Goal: Task Accomplishment & Management: Complete application form

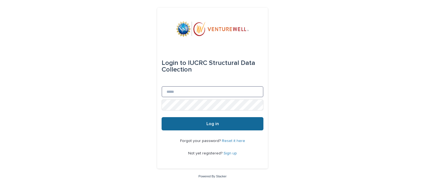
type input "**********"
click at [198, 128] on button "Log in" at bounding box center [213, 123] width 102 height 13
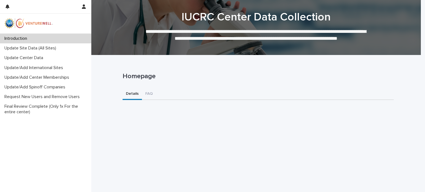
click at [7, 35] on div "Introduction" at bounding box center [45, 39] width 91 height 10
click at [20, 48] on p "Update Site Data (All Sites)" at bounding box center [31, 48] width 58 height 5
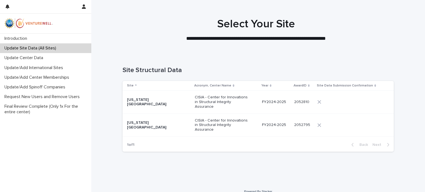
click at [134, 104] on p "[US_STATE][GEOGRAPHIC_DATA]" at bounding box center [154, 102] width 55 height 9
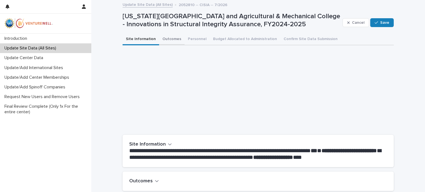
click at [167, 37] on button "Outcomes" at bounding box center [171, 40] width 25 height 12
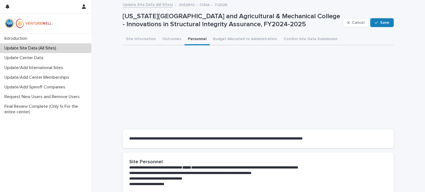
click at [189, 38] on button "Personnel" at bounding box center [197, 40] width 25 height 12
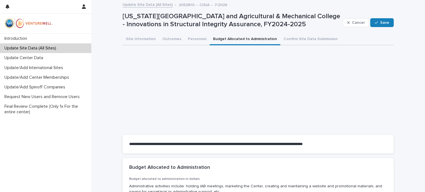
click at [218, 38] on button "Budget Allocated to Administration" at bounding box center [245, 40] width 71 height 12
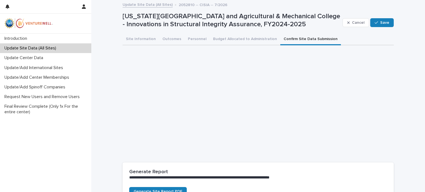
click at [293, 39] on button "Confirm Site Data Submission" at bounding box center [310, 40] width 61 height 12
click at [140, 38] on button "Site Information" at bounding box center [141, 40] width 37 height 12
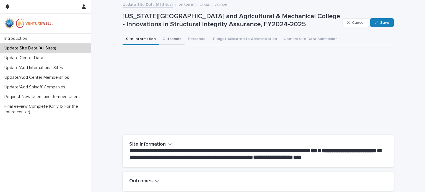
click at [166, 39] on button "Outcomes" at bounding box center [171, 40] width 25 height 12
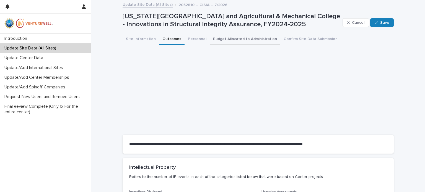
click at [215, 38] on button "Budget Allocated to Administration" at bounding box center [245, 40] width 71 height 12
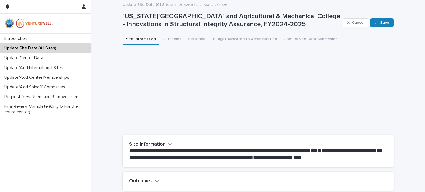
click at [127, 39] on button "Site Information" at bounding box center [141, 40] width 37 height 12
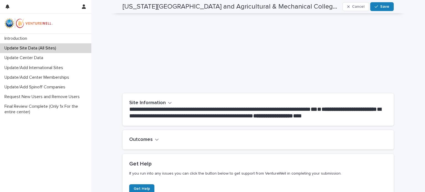
scroll to position [14, 0]
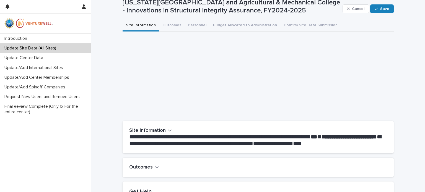
click at [155, 167] on icon "button" at bounding box center [157, 167] width 4 height 5
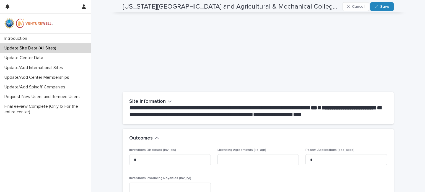
scroll to position [0, 0]
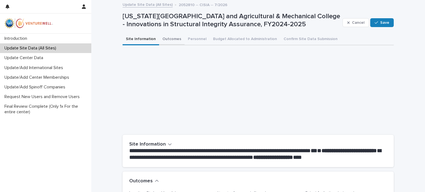
click at [163, 37] on button "Outcomes" at bounding box center [171, 40] width 25 height 12
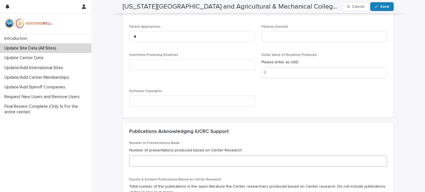
scroll to position [249, 0]
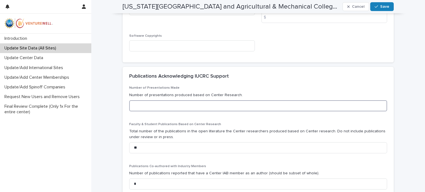
click at [139, 104] on input at bounding box center [258, 105] width 258 height 11
type input "*"
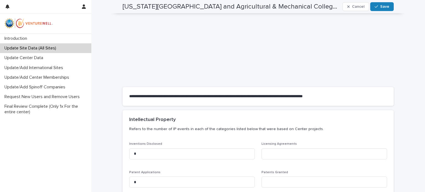
scroll to position [0, 0]
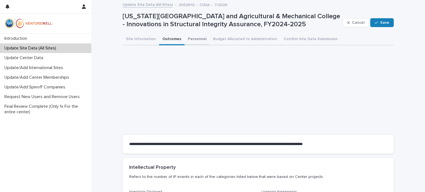
click at [192, 38] on button "Personnel" at bounding box center [197, 40] width 25 height 12
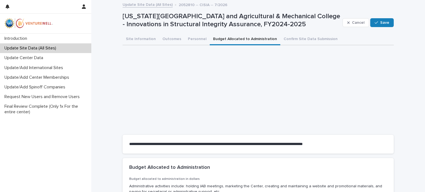
click at [224, 38] on button "Budget Allocated to Administration" at bounding box center [245, 40] width 71 height 12
click at [295, 37] on button "Confirm Site Data Submission" at bounding box center [310, 40] width 61 height 12
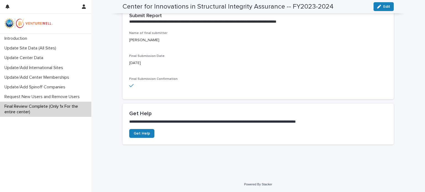
scroll to position [35, 0]
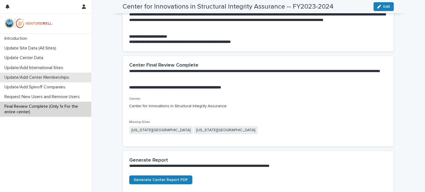
click at [7, 77] on p "Update/Add Center Memberships" at bounding box center [37, 77] width 71 height 5
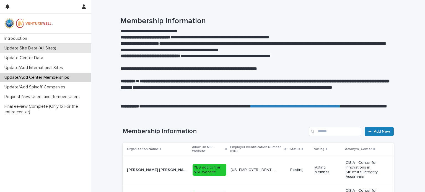
click at [8, 50] on p "Update Site Data (All Sites)" at bounding box center [31, 48] width 58 height 5
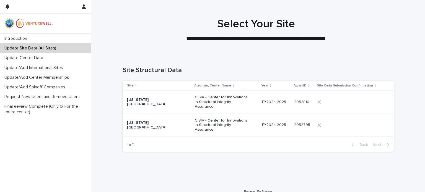
click at [222, 105] on p "CISIA - Center for Innovations in Structural Integrity Assurance" at bounding box center [222, 102] width 55 height 14
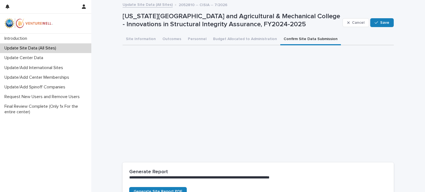
click at [284, 38] on button "Confirm Site Data Submission" at bounding box center [310, 40] width 61 height 12
click at [168, 37] on button "Outcomes" at bounding box center [171, 40] width 25 height 12
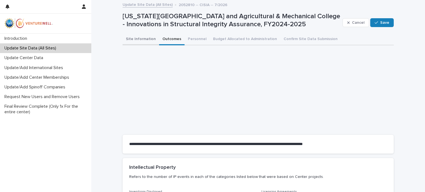
click at [131, 40] on button "Site Information" at bounding box center [141, 40] width 37 height 12
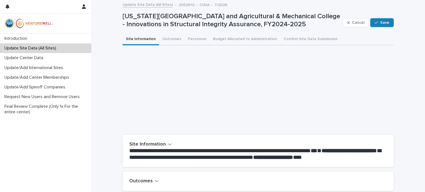
click at [152, 182] on button "Outcomes" at bounding box center [144, 181] width 30 height 6
click at [167, 38] on button "Outcomes" at bounding box center [171, 40] width 25 height 12
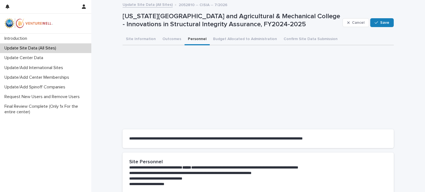
click at [190, 37] on button "Personnel" at bounding box center [197, 40] width 25 height 12
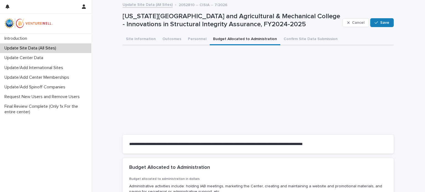
click at [215, 38] on button "Budget Allocated to Administration" at bounding box center [245, 40] width 71 height 12
click at [29, 57] on p "Update Center Data" at bounding box center [24, 57] width 45 height 5
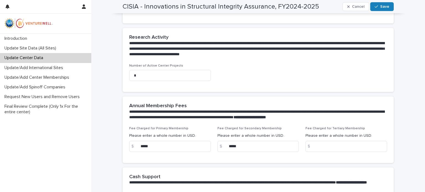
scroll to position [387, 0]
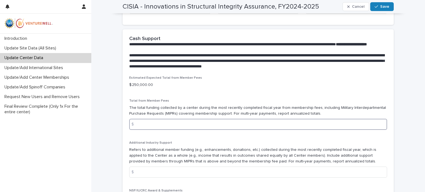
click at [146, 128] on input at bounding box center [258, 124] width 258 height 11
type input "*"
type input "******"
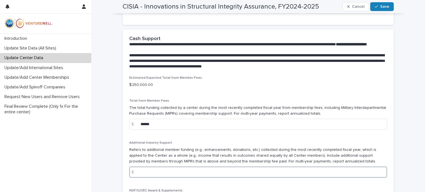
click at [139, 178] on input at bounding box center [258, 172] width 258 height 11
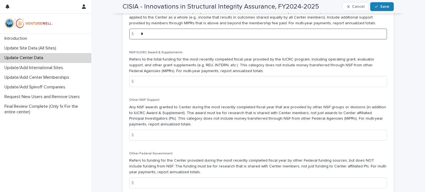
type input "*"
click at [133, 140] on div "$" at bounding box center [134, 135] width 11 height 11
click at [137, 137] on div "$" at bounding box center [134, 135] width 11 height 11
click at [137, 139] on div "$" at bounding box center [134, 135] width 11 height 11
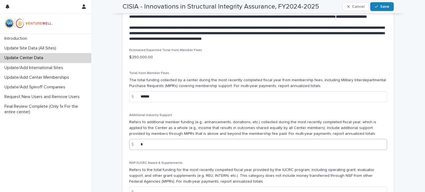
scroll to position [443, 0]
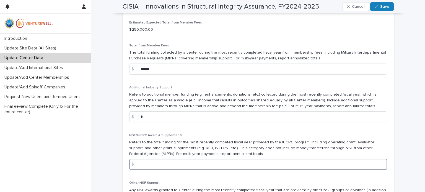
click at [139, 169] on input at bounding box center [258, 164] width 258 height 11
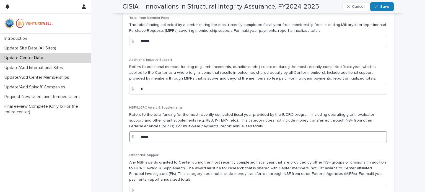
scroll to position [498, 0]
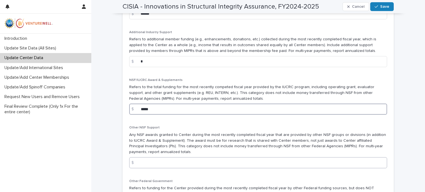
type input "*****"
click at [143, 167] on input at bounding box center [258, 162] width 258 height 11
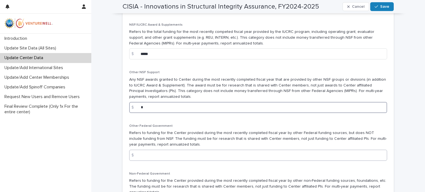
type input "*"
click at [139, 158] on input at bounding box center [258, 155] width 258 height 11
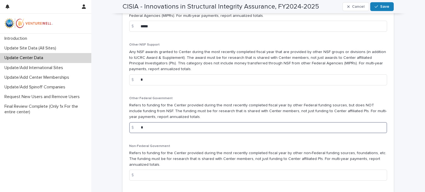
scroll to position [609, 0]
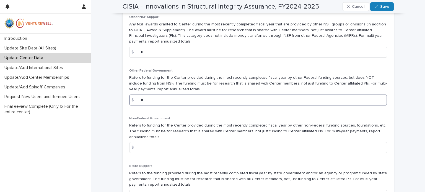
type input "*"
click at [138, 152] on div "$" at bounding box center [134, 147] width 11 height 11
click at [137, 153] on div "$" at bounding box center [134, 147] width 11 height 11
click at [131, 153] on div "$" at bounding box center [134, 147] width 11 height 11
click at [133, 153] on div "$" at bounding box center [134, 147] width 11 height 11
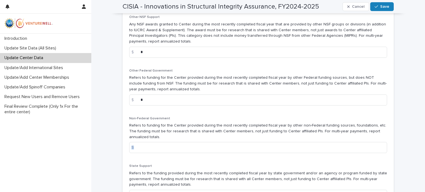
click at [133, 153] on div "$" at bounding box center [134, 147] width 11 height 11
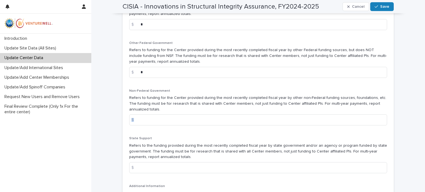
scroll to position [664, 0]
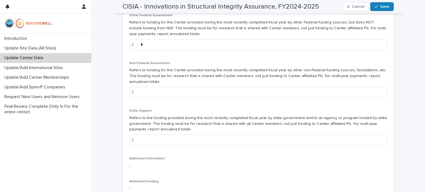
click at [134, 146] on div "$" at bounding box center [134, 140] width 11 height 11
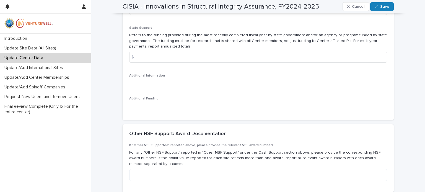
scroll to position [775, 0]
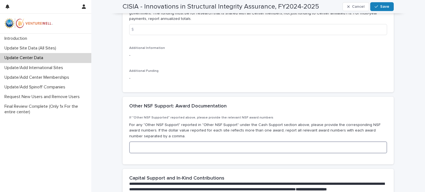
click at [145, 152] on textarea at bounding box center [258, 148] width 258 height 12
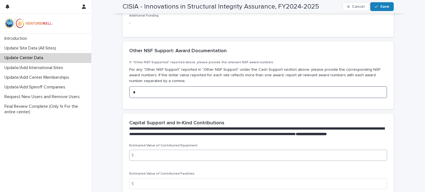
type textarea "*"
click at [139, 161] on input at bounding box center [258, 155] width 258 height 11
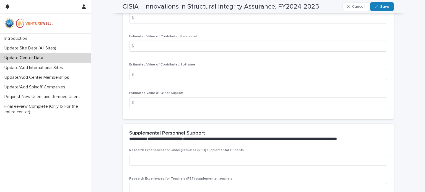
scroll to position [1024, 0]
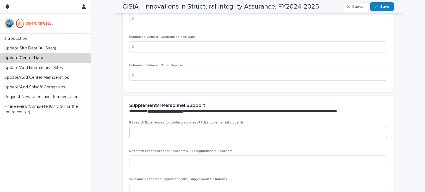
type input "*"
click at [139, 138] on input at bounding box center [258, 132] width 258 height 11
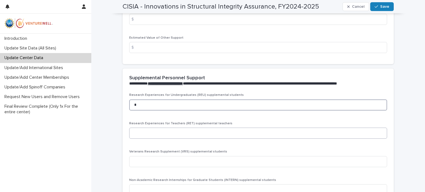
type input "*"
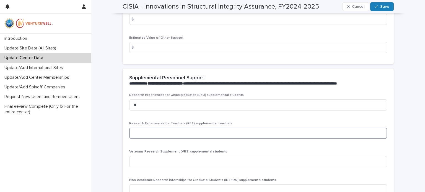
click at [134, 139] on input at bounding box center [258, 133] width 258 height 11
type input "*"
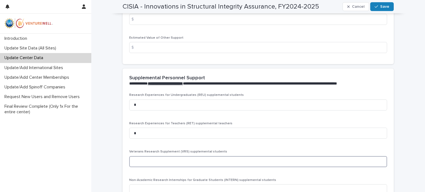
click at [136, 167] on input at bounding box center [258, 161] width 258 height 11
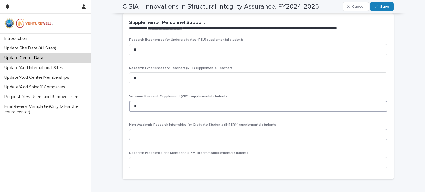
type input "*"
click at [135, 140] on input at bounding box center [258, 134] width 258 height 11
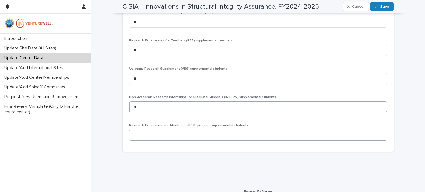
type input "*"
click at [133, 141] on input at bounding box center [258, 135] width 258 height 11
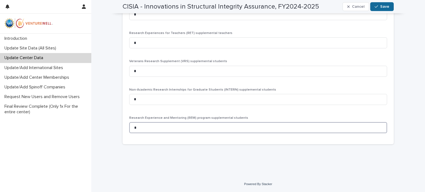
type input "*"
click at [377, 7] on div "button" at bounding box center [378, 7] width 6 height 4
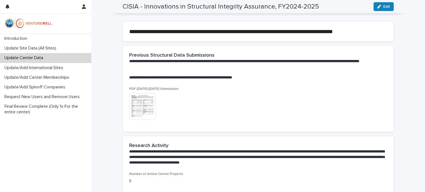
scroll to position [0, 0]
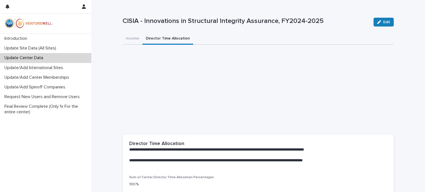
click at [154, 38] on button "Director Time Allocation" at bounding box center [167, 39] width 51 height 12
click at [40, 48] on p "Update Site Data (All Sites)" at bounding box center [31, 48] width 58 height 5
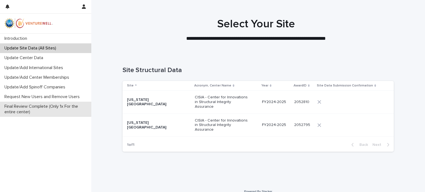
click at [25, 109] on p "Final Review Complete (Only 1x For the entire center)" at bounding box center [46, 109] width 89 height 11
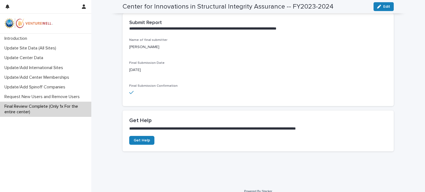
scroll to position [194, 0]
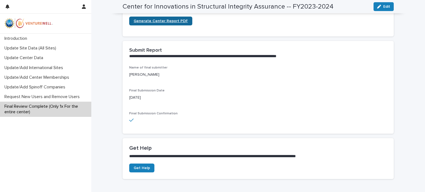
click at [142, 21] on span "Generate Center Report PDF" at bounding box center [161, 21] width 54 height 4
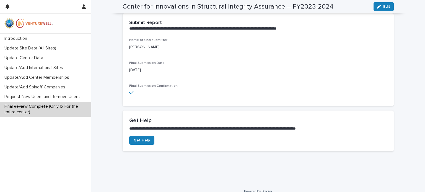
click at [129, 92] on icon at bounding box center [131, 92] width 4 height 5
